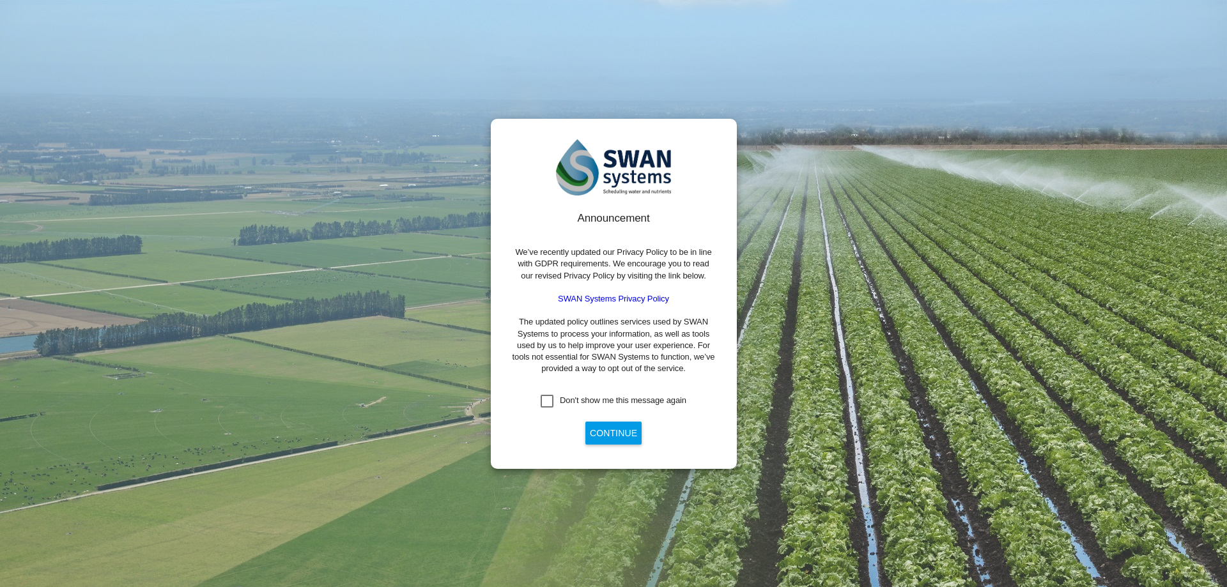
drag, startPoint x: 550, startPoint y: 398, endPoint x: 577, endPoint y: 412, distance: 30.6
click at [550, 398] on div "Don't show me this message again" at bounding box center [547, 401] width 13 height 13
click at [606, 431] on button "Continue" at bounding box center [613, 433] width 56 height 23
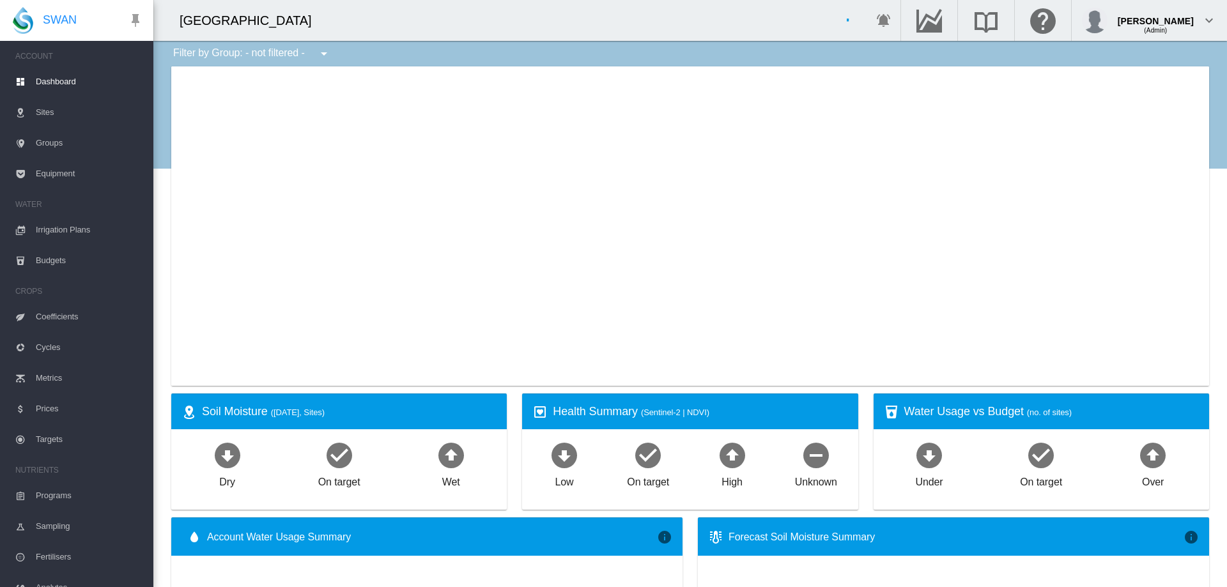
type input "**********"
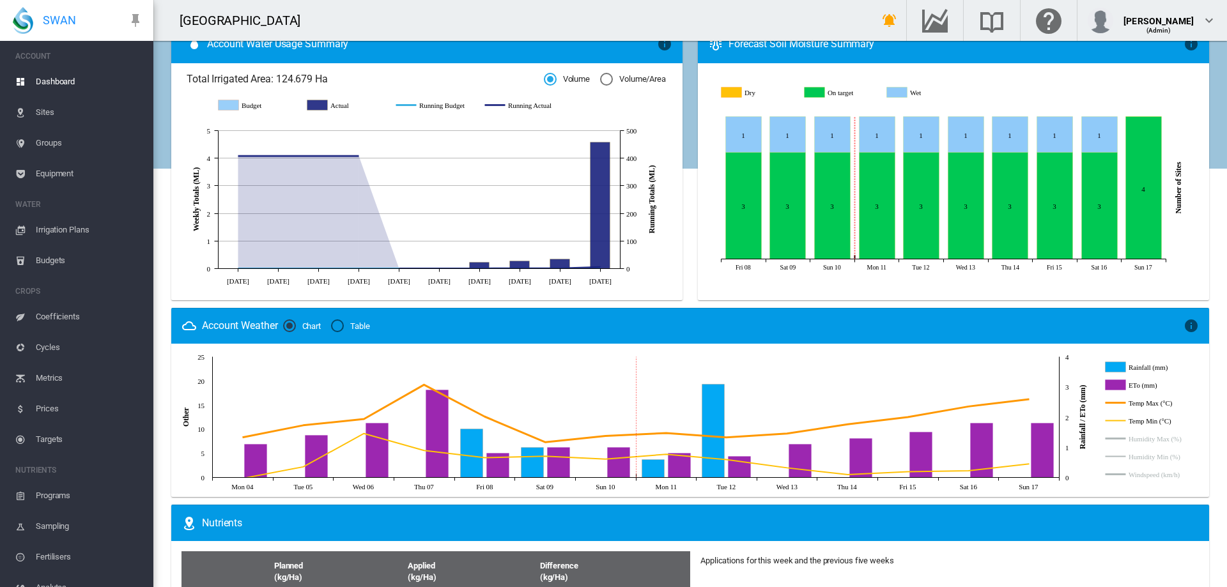
scroll to position [524, 0]
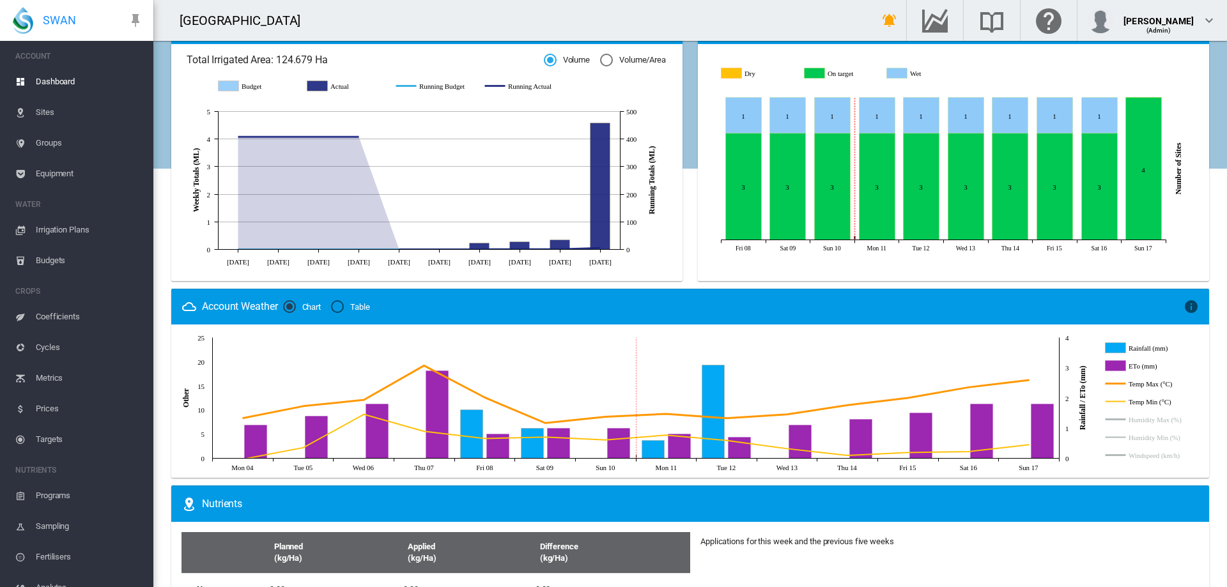
click at [1119, 350] on icon "Rainfall (mm)" at bounding box center [1115, 348] width 20 height 10
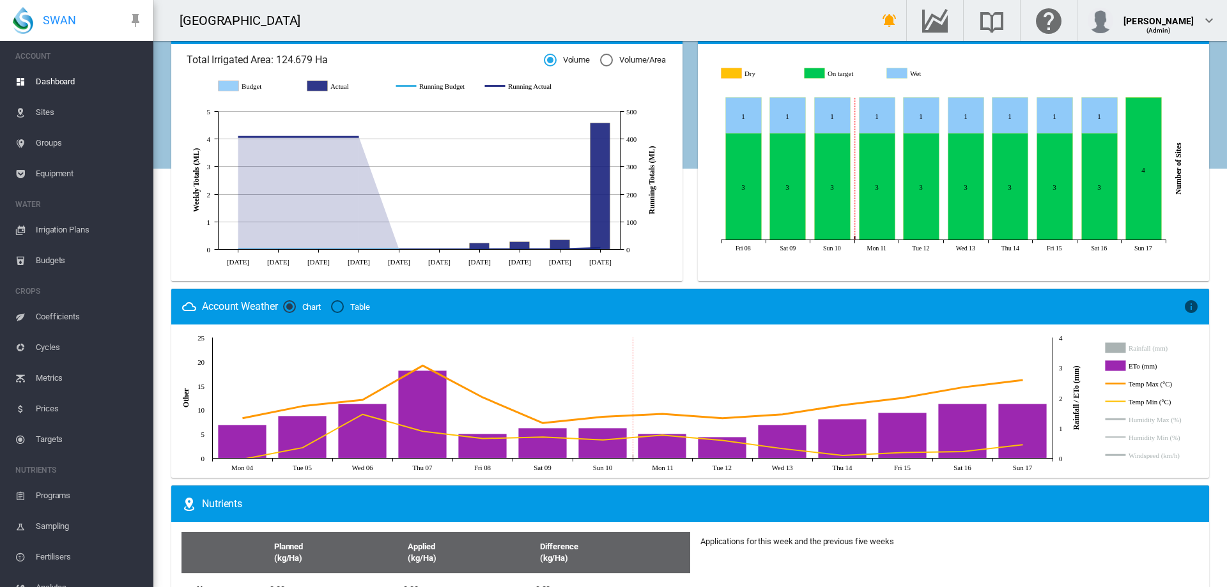
click at [1119, 348] on icon "Rainfall (mm)" at bounding box center [1115, 348] width 20 height 10
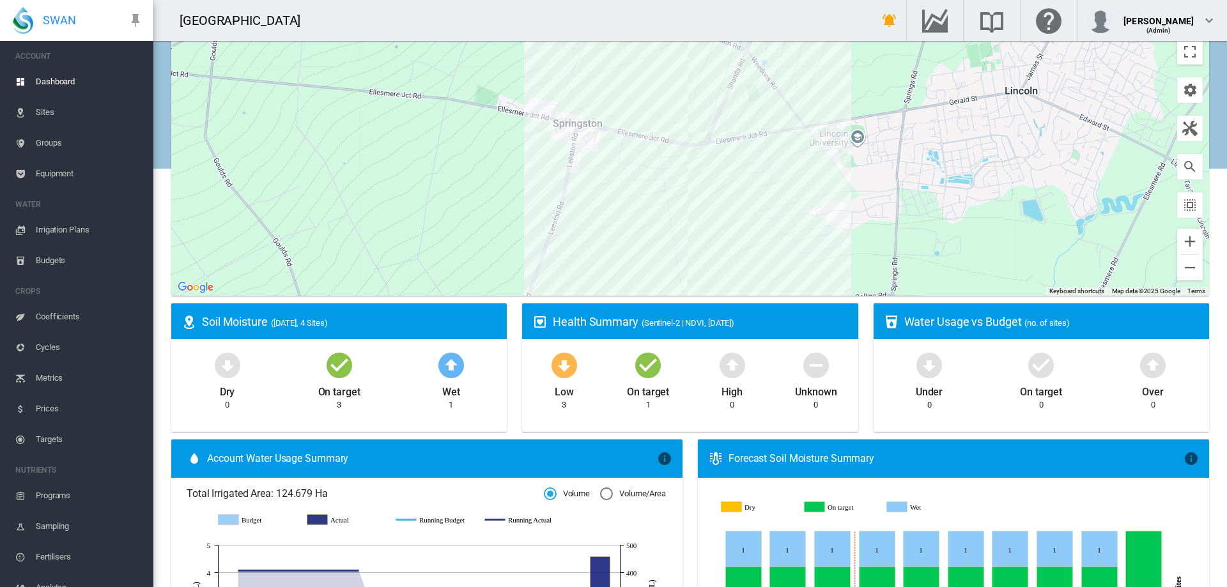
scroll to position [0, 0]
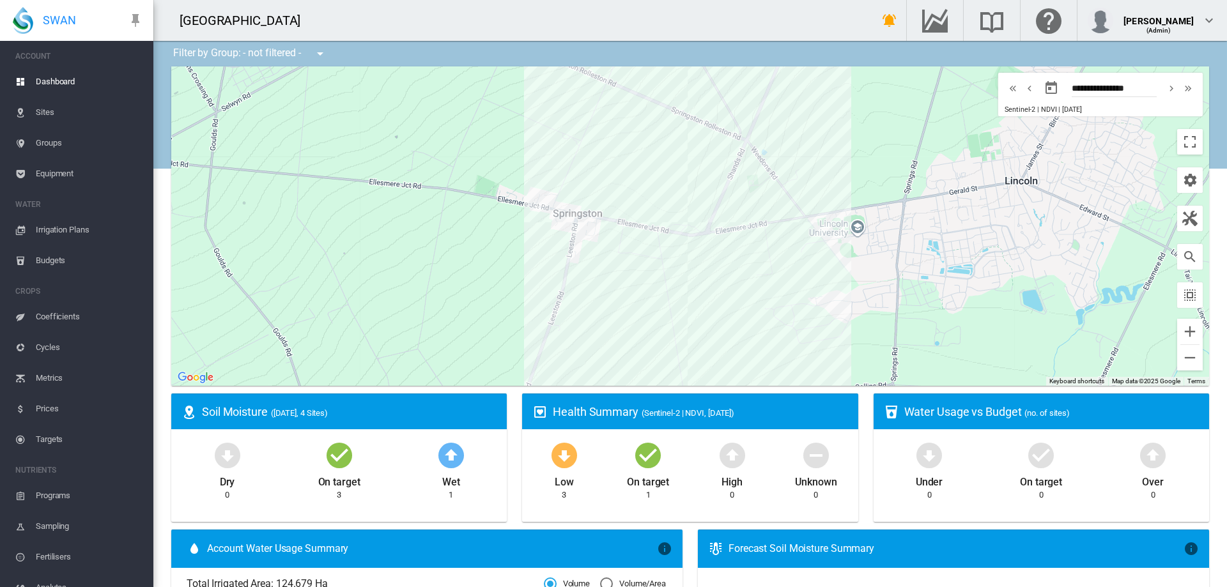
click at [1164, 90] on md-icon "icon-chevron-right" at bounding box center [1171, 88] width 14 height 15
type input "**********"
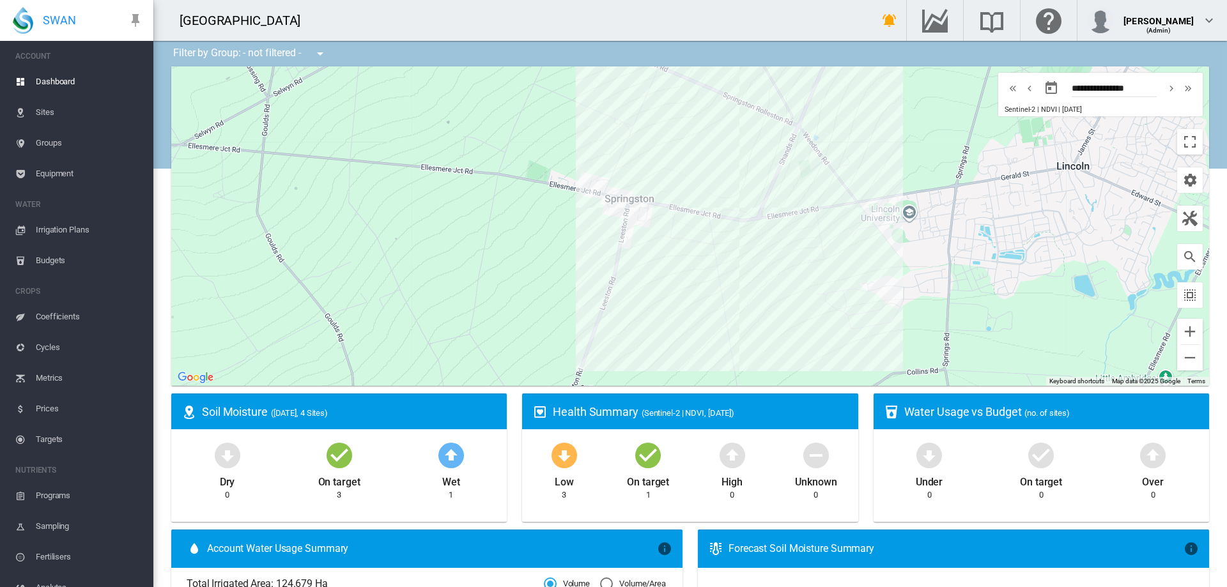
drag, startPoint x: 973, startPoint y: 176, endPoint x: 1001, endPoint y: 231, distance: 61.7
click at [1001, 231] on div "To navigate, press the arrow keys." at bounding box center [690, 226] width 1038 height 320
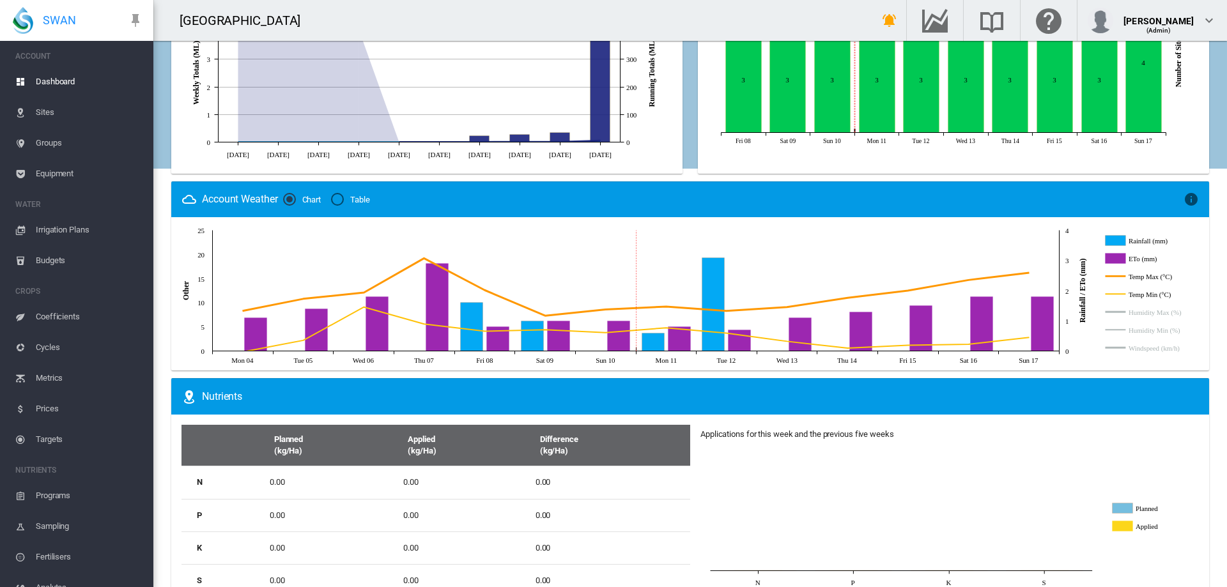
scroll to position [670, 0]
